Goal: Find specific page/section: Find specific page/section

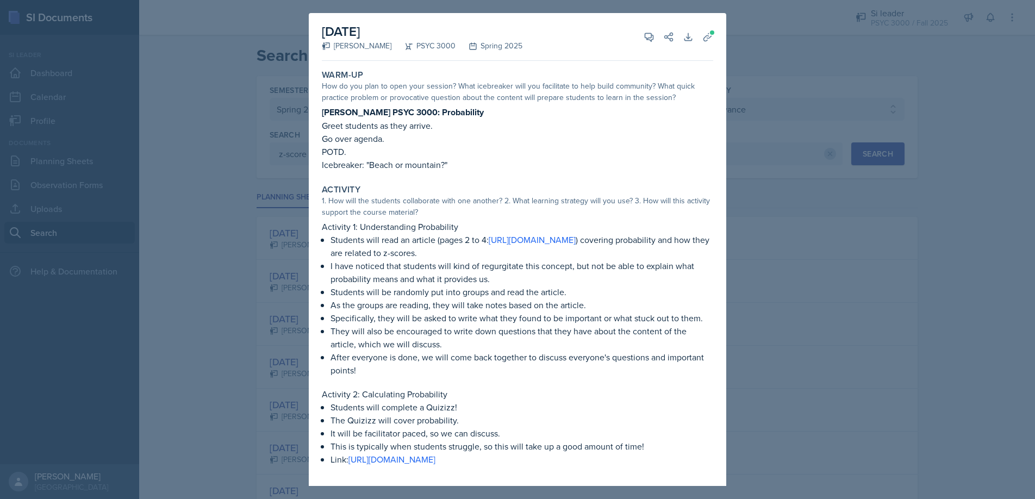
select select "e2039551-f485-4c1b-a525-5b9893bb04c4"
select select "all"
select select "1"
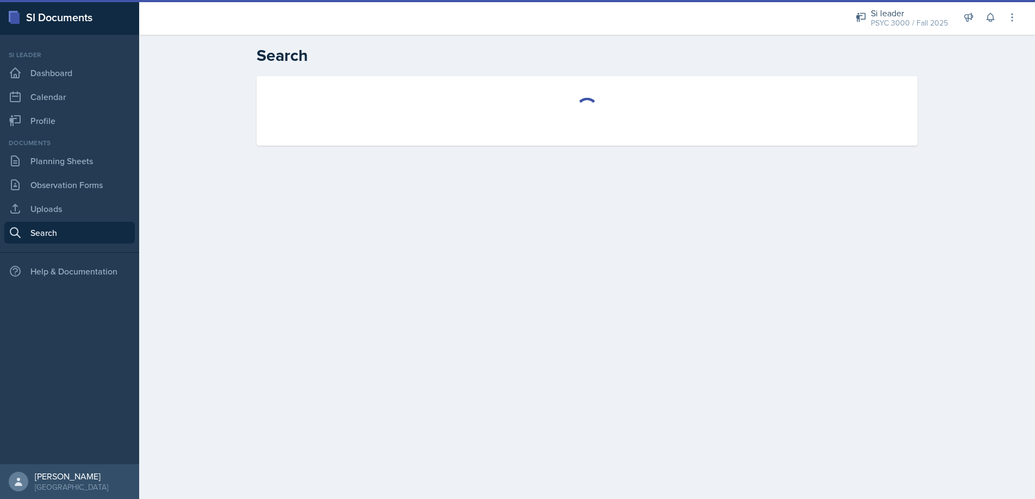
select select "all"
select select "1"
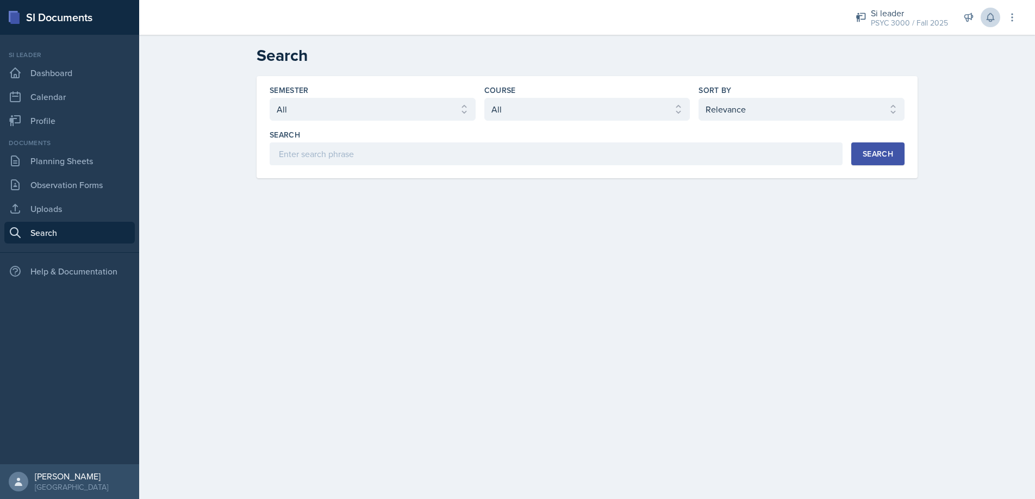
click at [988, 18] on icon at bounding box center [990, 17] width 11 height 11
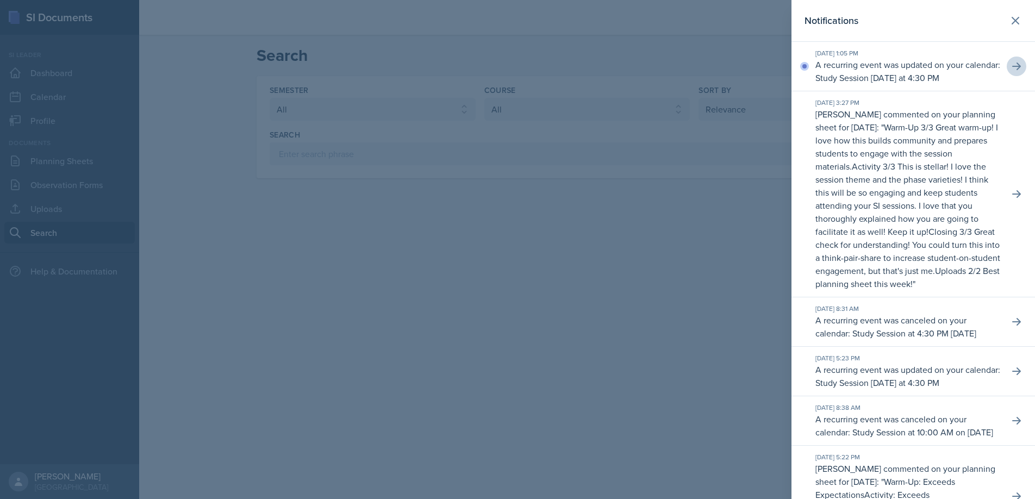
click at [1011, 71] on icon at bounding box center [1016, 66] width 11 height 11
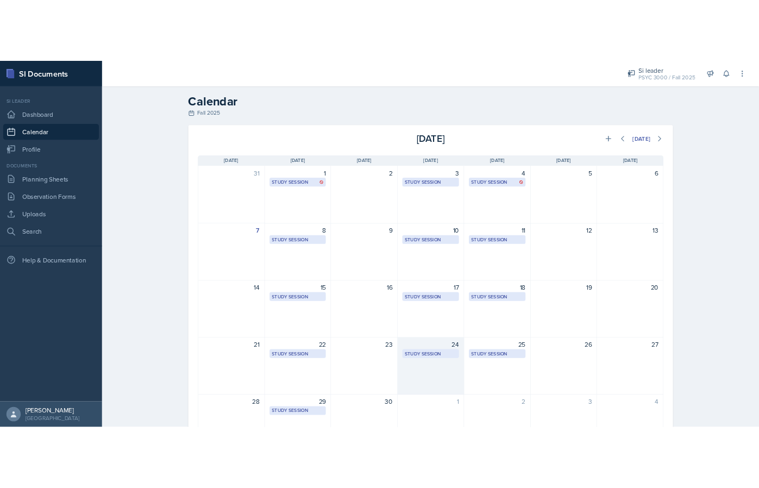
scroll to position [73, 0]
